Goal: Task Accomplishment & Management: Use online tool/utility

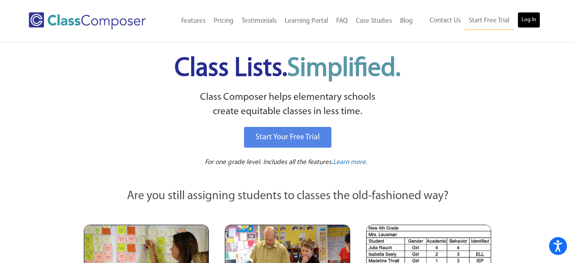
click at [529, 15] on link "Log In" at bounding box center [528, 20] width 23 height 16
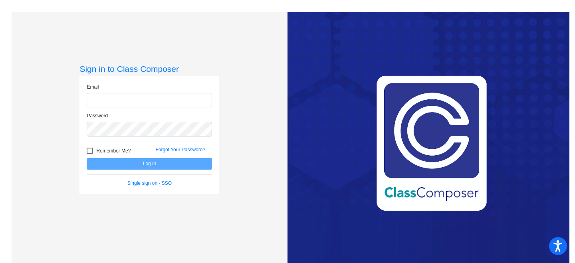
type input "[EMAIL_ADDRESS][DOMAIN_NAME]"
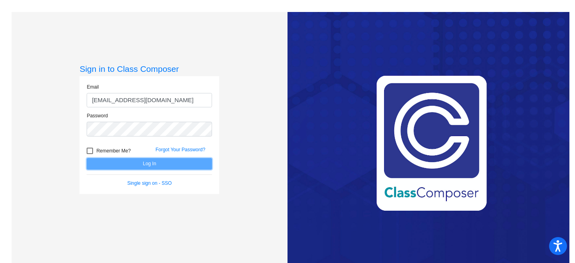
click at [163, 165] on button "Log In" at bounding box center [149, 164] width 125 height 12
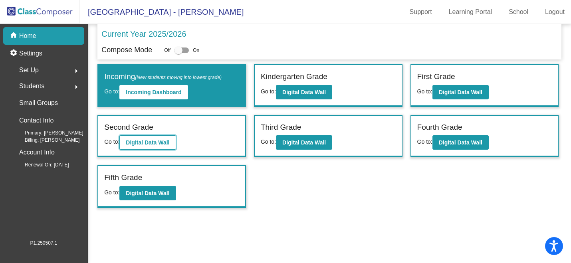
click at [155, 139] on button "Digital Data Wall" at bounding box center [147, 142] width 56 height 14
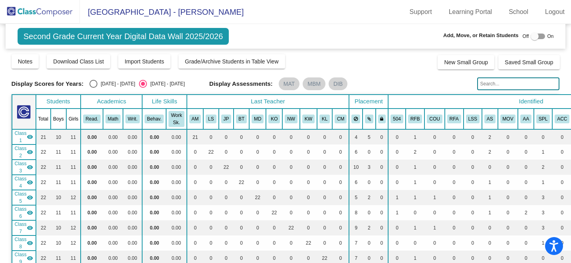
click at [493, 82] on input "text" at bounding box center [518, 83] width 82 height 13
type input "linc"
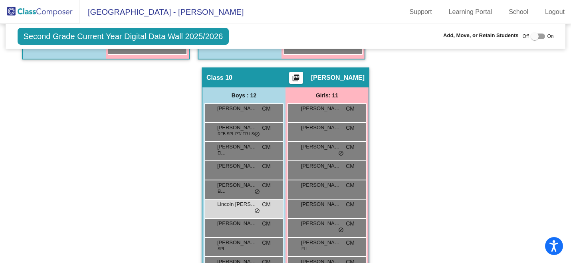
scroll to position [1152, 0]
